Goal: Find specific page/section: Find specific page/section

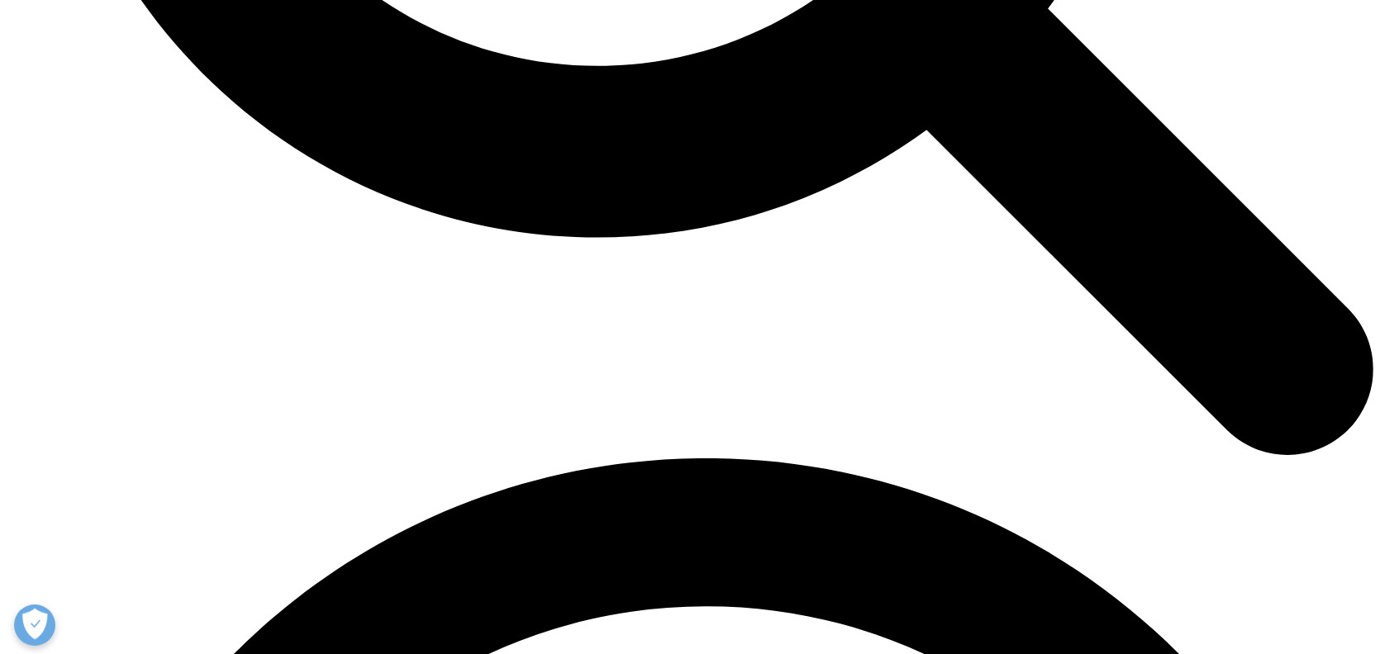
scroll to position [4130, 0]
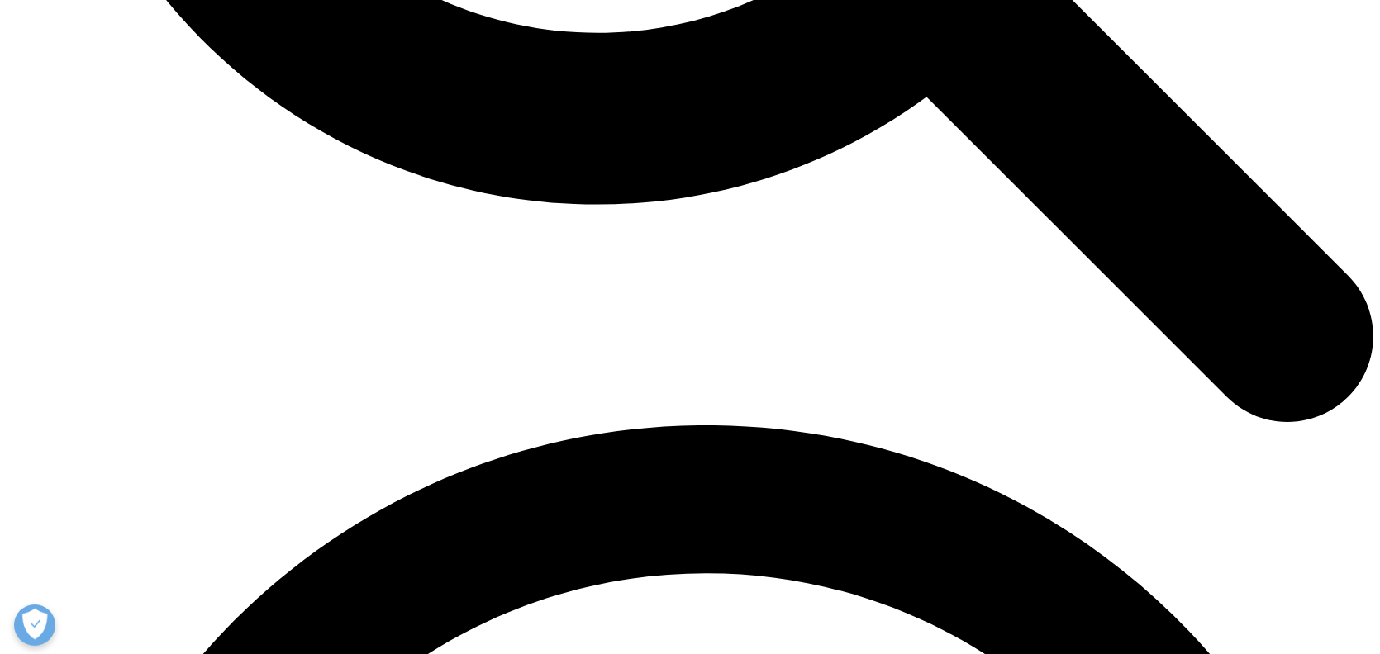
scroll to position [4591, 0]
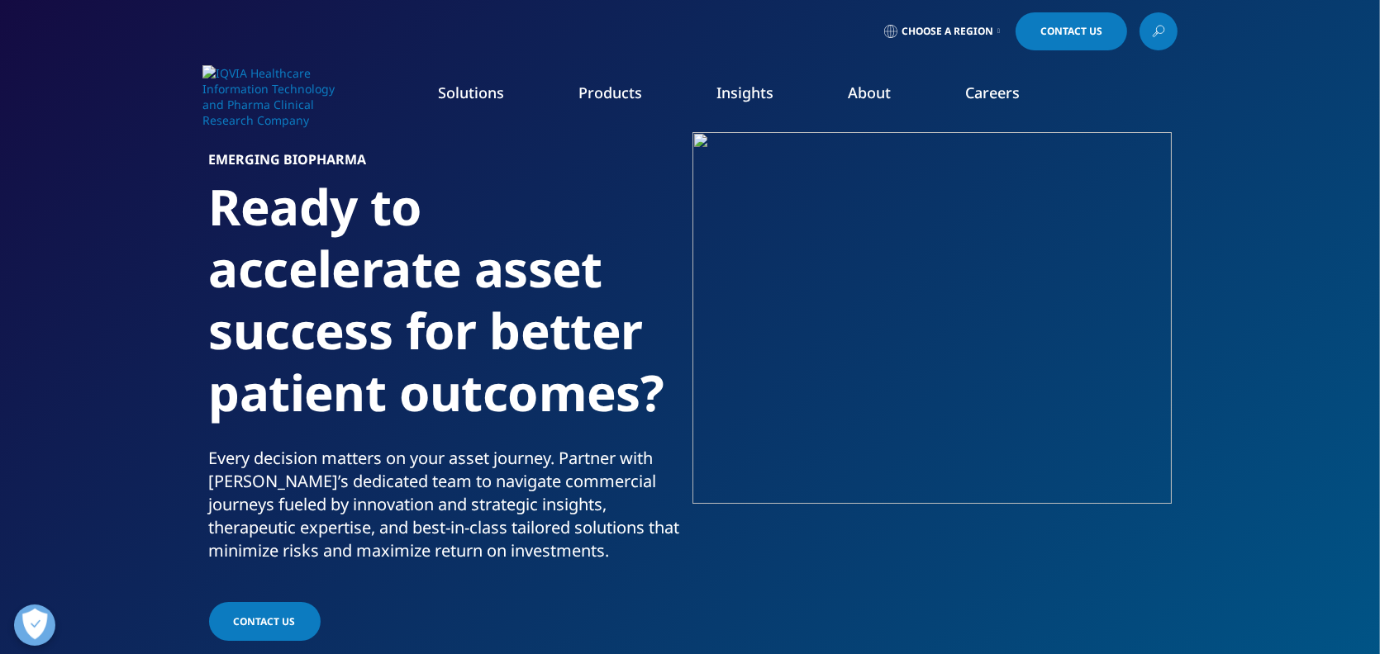
click at [992, 30] on link "Choose a Region" at bounding box center [942, 31] width 122 height 38
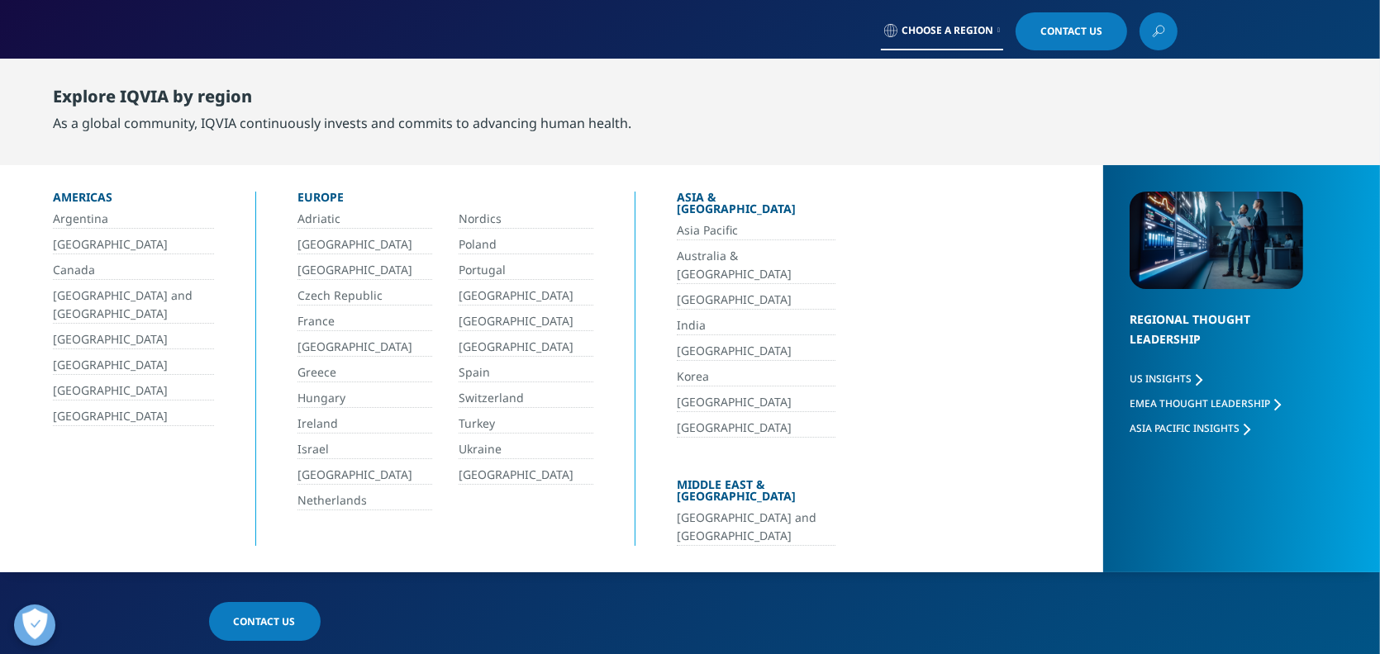
click at [94, 414] on link "[GEOGRAPHIC_DATA]" at bounding box center [133, 416] width 161 height 19
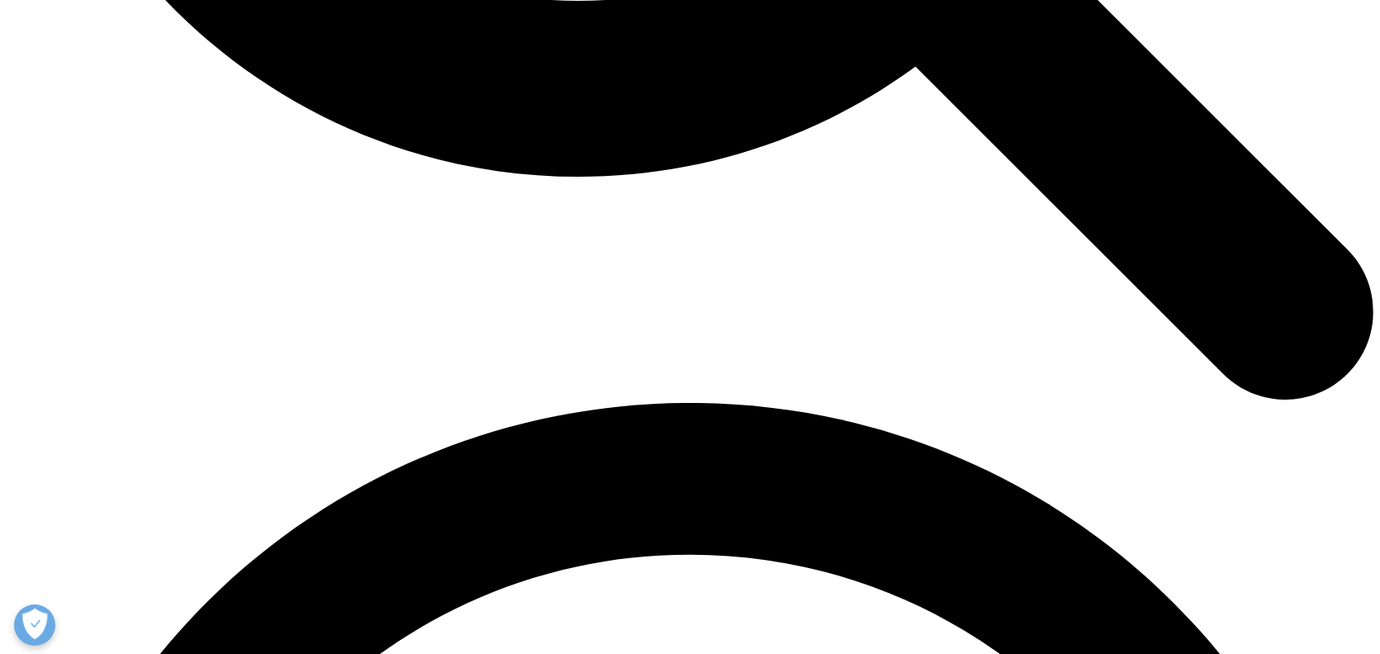
scroll to position [2330, 0]
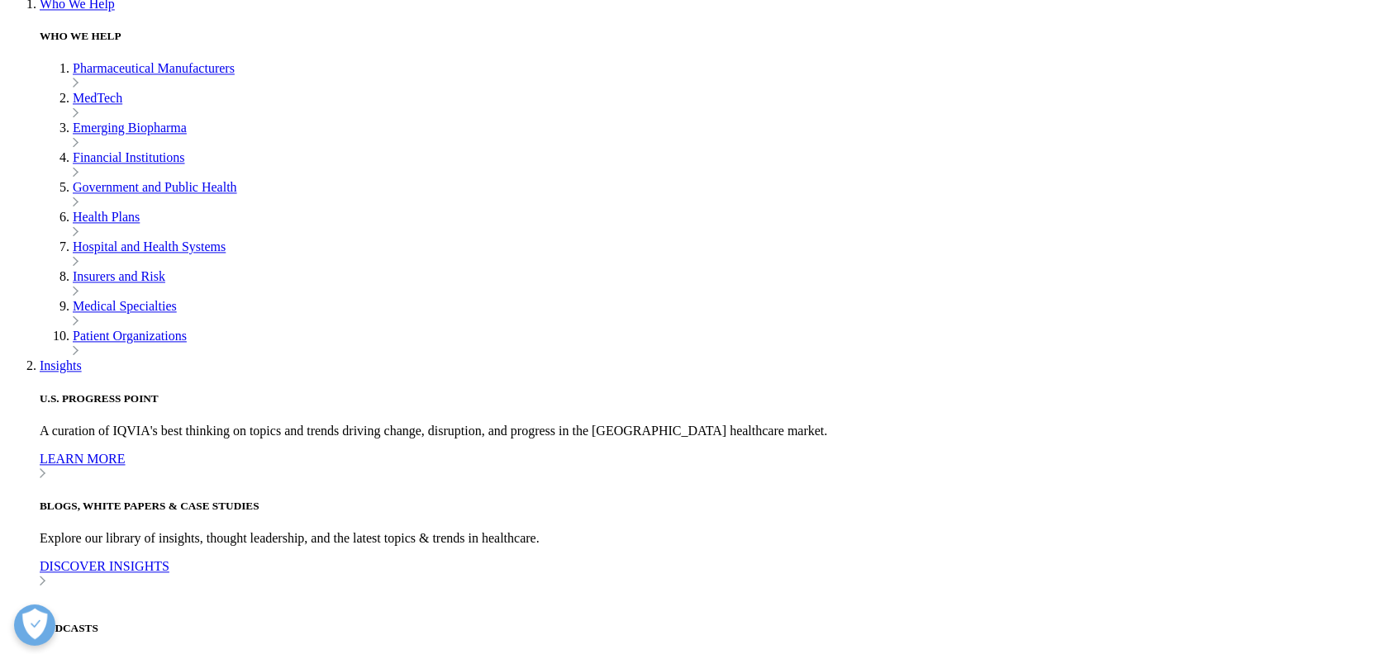
scroll to position [4467, 0]
